Goal: Task Accomplishment & Management: Manage account settings

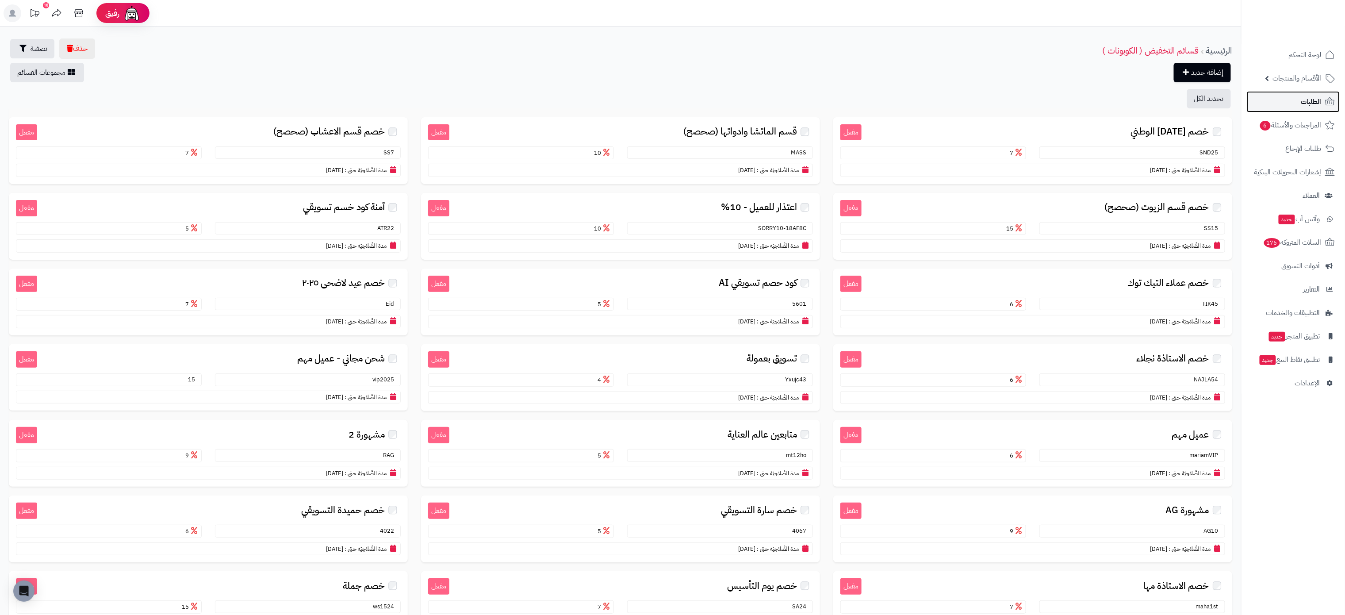
click at [1301, 105] on link "الطلبات" at bounding box center [1293, 101] width 93 height 21
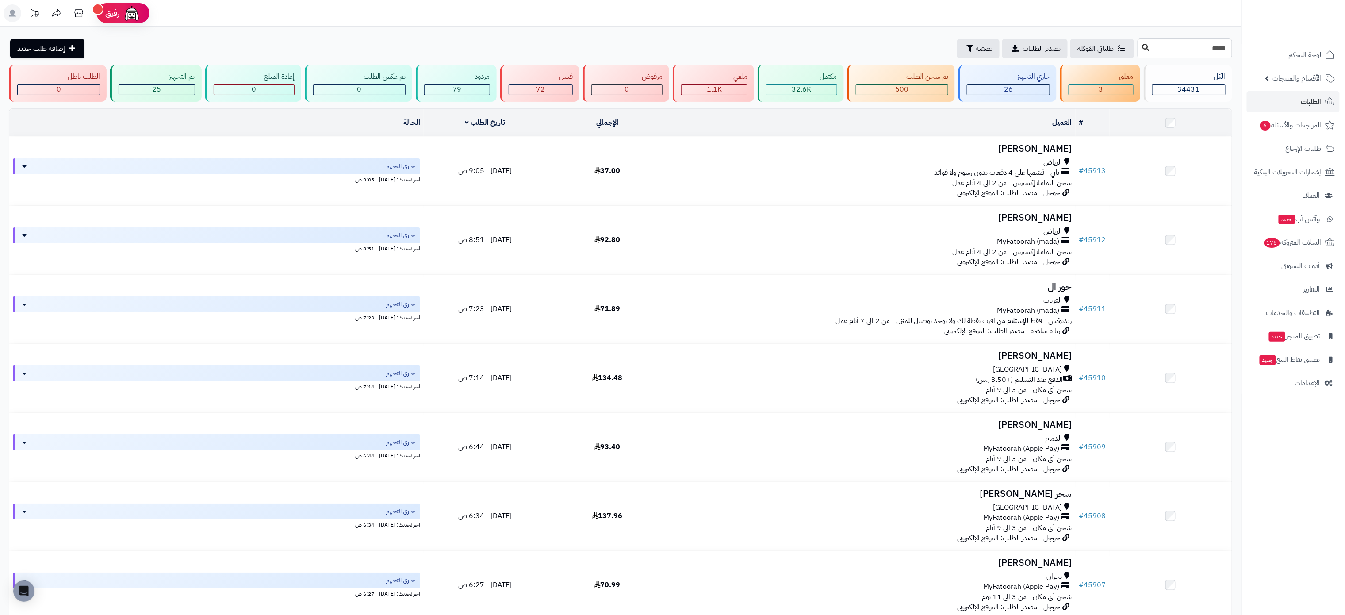
type input "*****"
click at [1143, 46] on icon at bounding box center [1146, 47] width 7 height 7
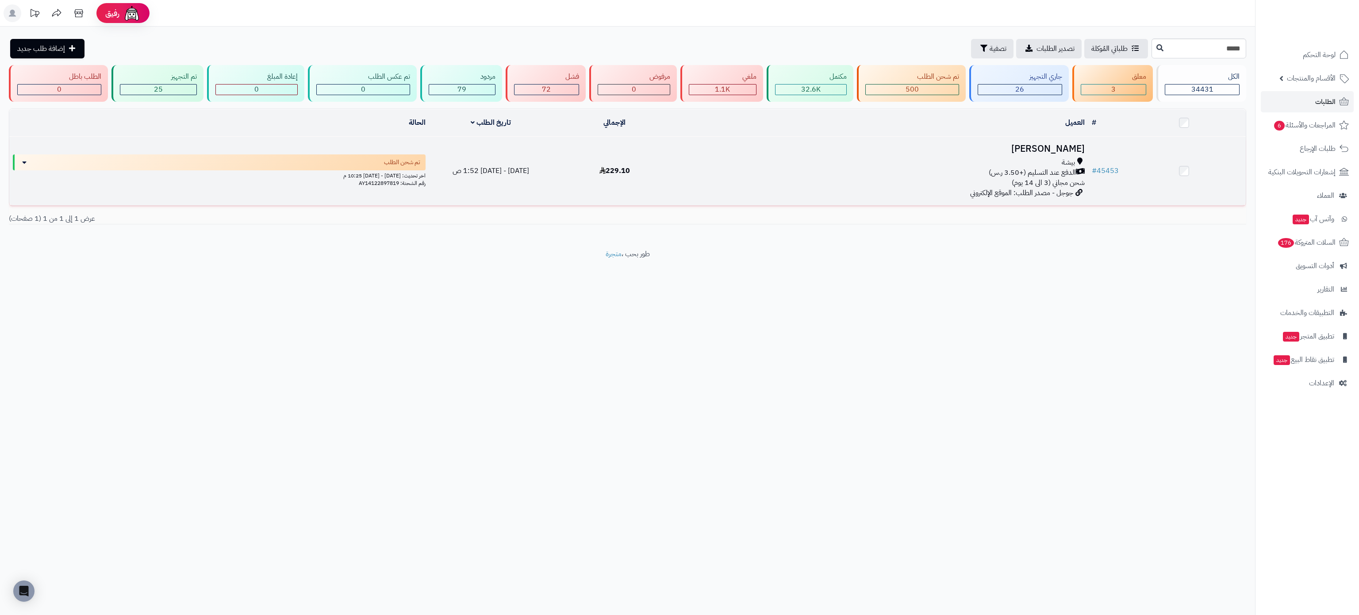
click at [1062, 150] on h3 "Sara Alsaif" at bounding box center [882, 149] width 405 height 10
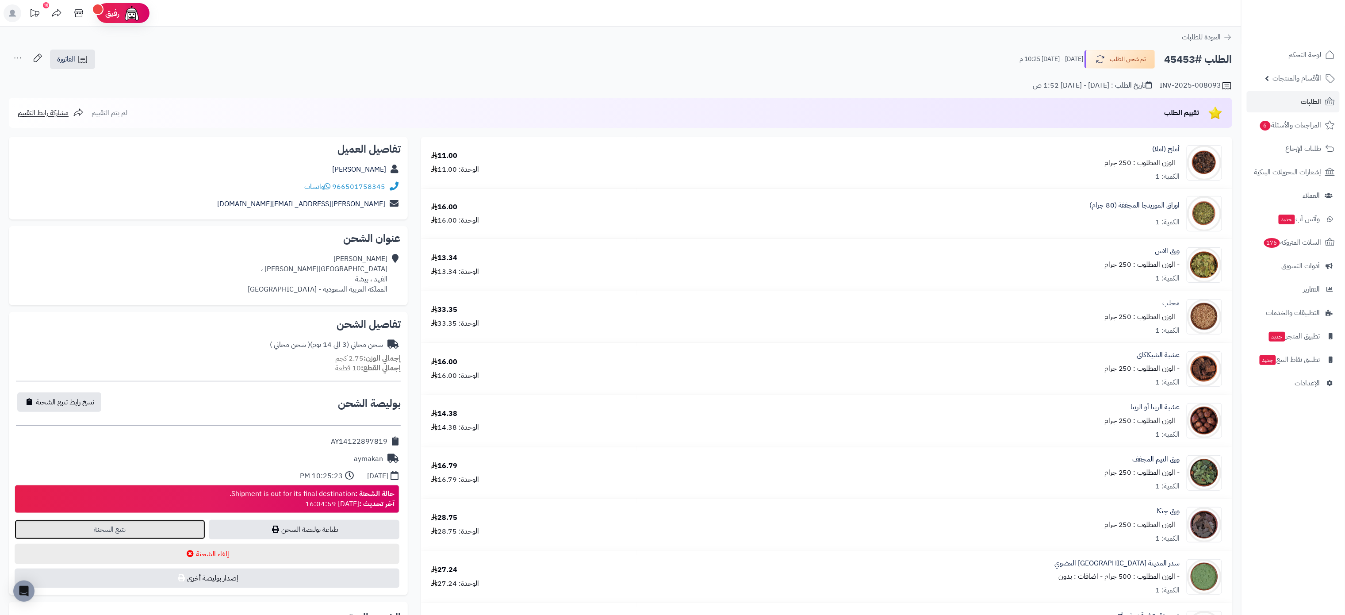
click at [116, 530] on link "تتبع الشحنة" at bounding box center [110, 529] width 191 height 19
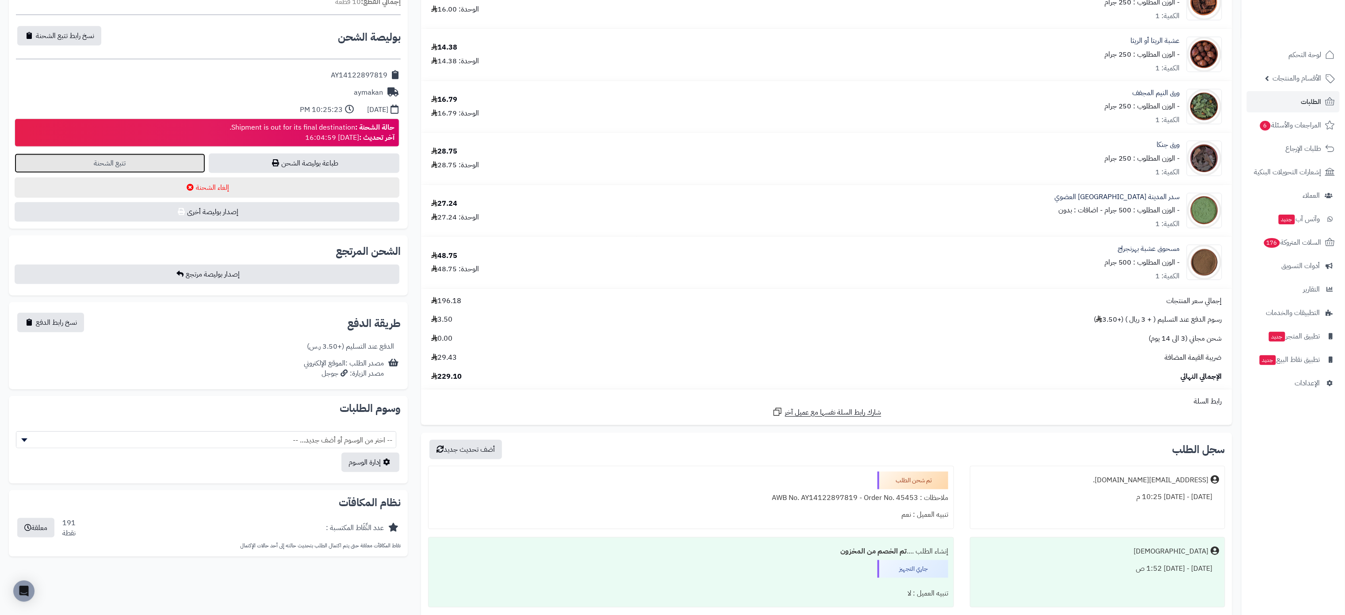
scroll to position [367, 0]
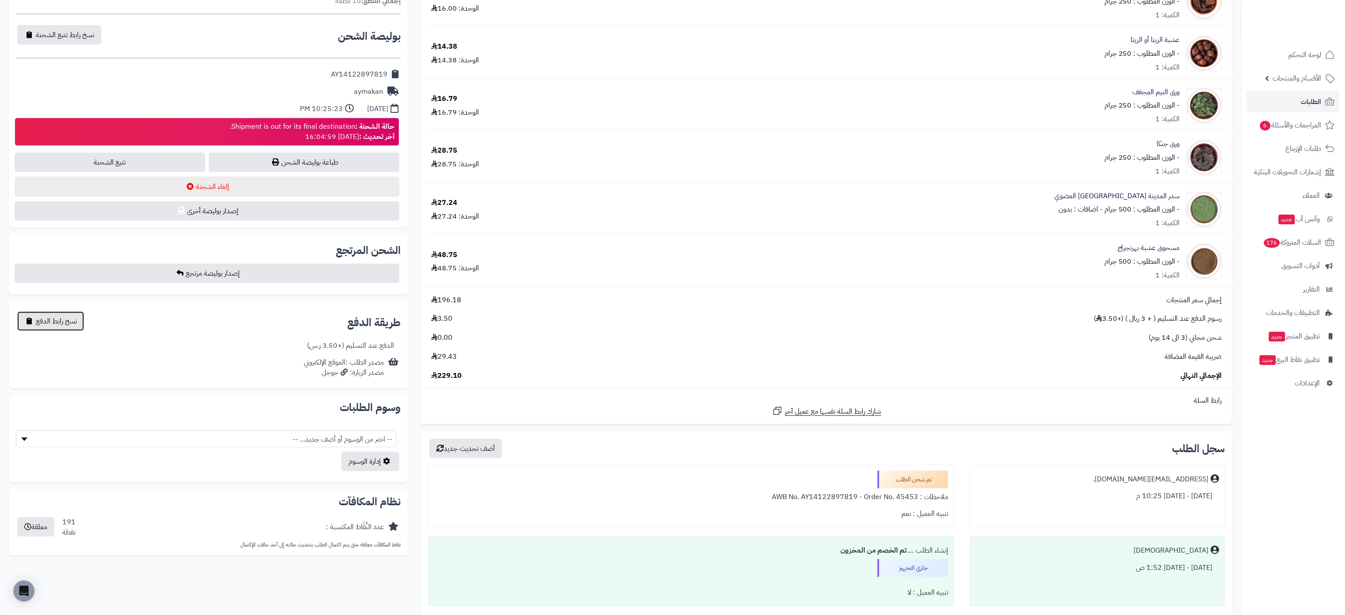
click at [50, 322] on span "نسخ رابط الدفع" at bounding box center [56, 321] width 41 height 11
